Goal: Information Seeking & Learning: Check status

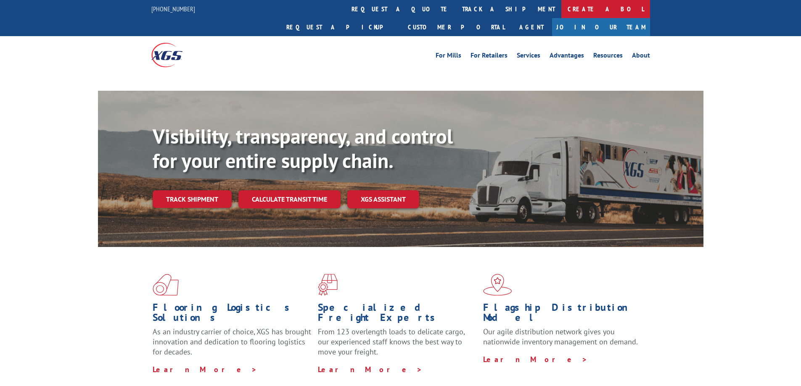
click at [561, 10] on link "Create a BOL" at bounding box center [605, 9] width 89 height 18
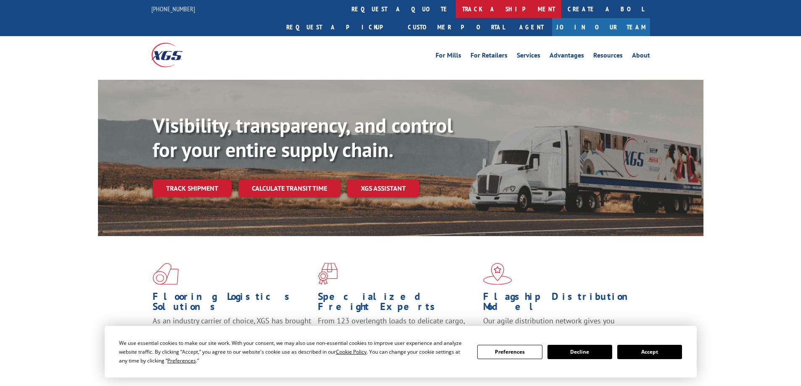
click at [456, 9] on link "track a shipment" at bounding box center [509, 9] width 106 height 18
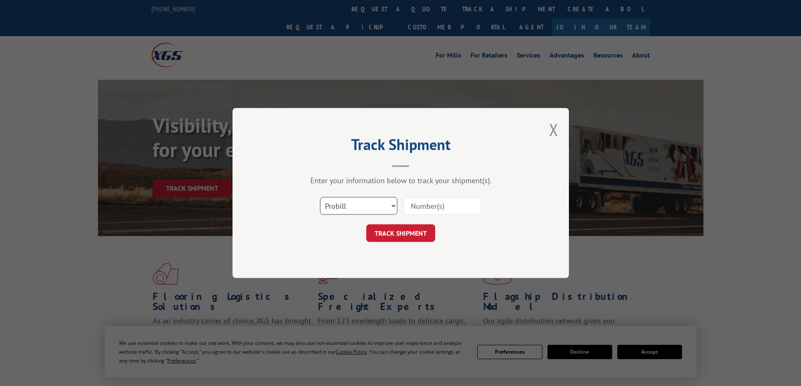
drag, startPoint x: 359, startPoint y: 201, endPoint x: 356, endPoint y: 211, distance: 10.9
click at [359, 201] on select "Select category... Probill BOL PO" at bounding box center [358, 206] width 77 height 18
select select "po"
click at [320, 197] on select "Select category... Probill BOL PO" at bounding box center [358, 206] width 77 height 18
click at [424, 211] on input at bounding box center [442, 206] width 77 height 18
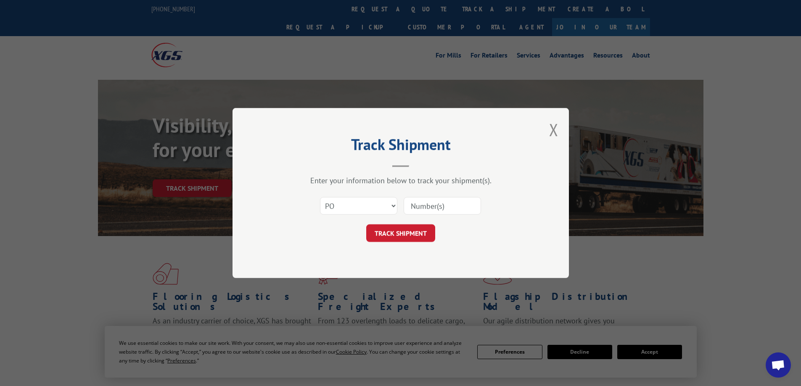
paste input "31506765"
type input "31506765"
click at [391, 231] on button "TRACK SHIPMENT" at bounding box center [400, 233] width 69 height 18
